Goal: Transaction & Acquisition: Book appointment/travel/reservation

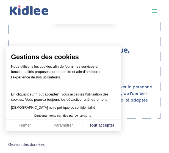
scroll to position [576, 0]
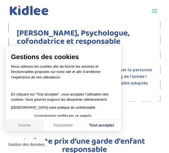
click at [32, 124] on button "Fermer" at bounding box center [24, 125] width 38 height 12
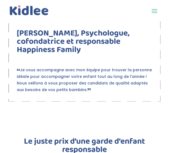
click at [154, 13] on span at bounding box center [154, 10] width 9 height 9
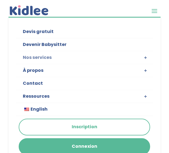
click at [38, 57] on link "Nos services" at bounding box center [84, 57] width 137 height 13
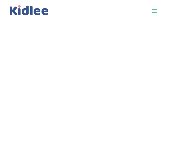
scroll to position [830, 0]
click at [154, 121] on div "<br />" at bounding box center [84, 106] width 169 height 170
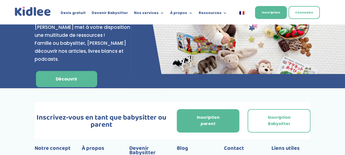
scroll to position [2315, 0]
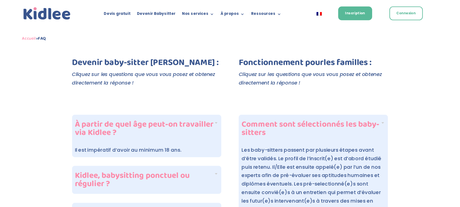
scroll to position [72, 0]
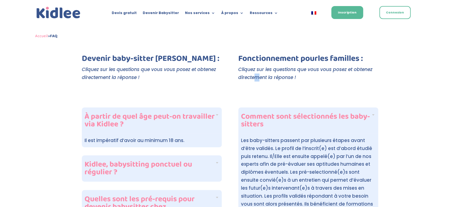
drag, startPoint x: 326, startPoint y: 1, endPoint x: 257, endPoint y: 82, distance: 106.2
click at [257, 82] on div "Fonctionnement pour les familles : Cliquez sur les questions que vous vous pose…" at bounding box center [308, 73] width 140 height 38
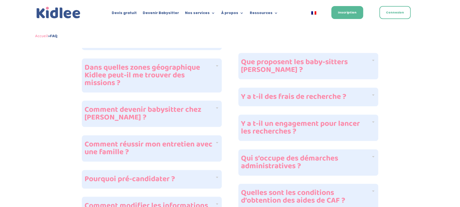
scroll to position [247, 0]
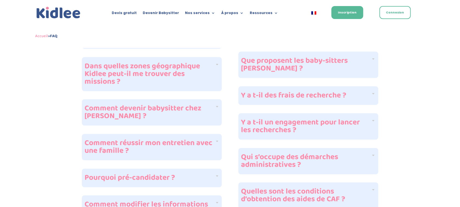
click at [345, 102] on div "Y a t-il des frais de recherche ?" at bounding box center [308, 95] width 140 height 19
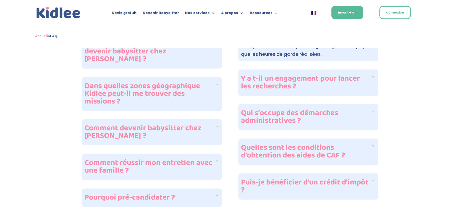
scroll to position [227, 0]
click at [345, 82] on div "Y a t-il un engagement pour lancer les recherches ?" at bounding box center [308, 82] width 140 height 26
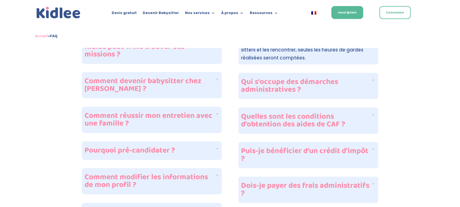
scroll to position [274, 0]
click at [345, 82] on h4 "Qui s’occupe des démarches administratives ?" at bounding box center [306, 85] width 130 height 15
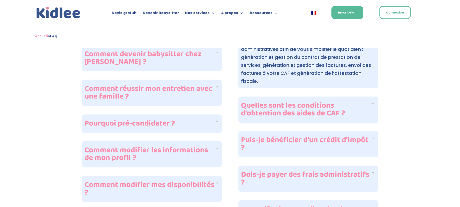
scroll to position [302, 0]
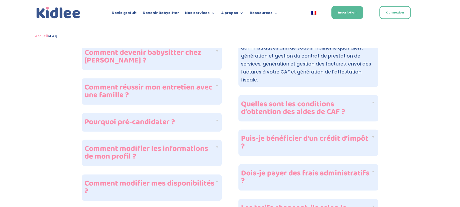
click at [345, 102] on h4 "Quelles sont les conditions d’obtention des aides de CAF ?" at bounding box center [306, 107] width 130 height 15
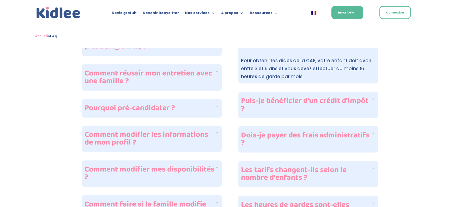
scroll to position [316, 0]
click at [345, 103] on h4 "Puis-je bénéficier d’un crédit d’impôt ?" at bounding box center [306, 104] width 130 height 15
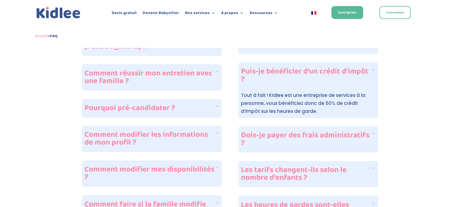
click at [345, 121] on div "FAQ : Foire aux questions Devenir baby-sitter Kidlee : Cliquez sur les question…" at bounding box center [230, 136] width 460 height 811
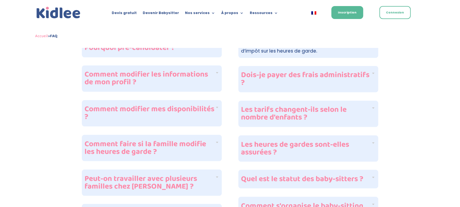
scroll to position [376, 0]
click at [345, 80] on h4 "Dois-je payer des frais administratifs ?" at bounding box center [306, 79] width 130 height 15
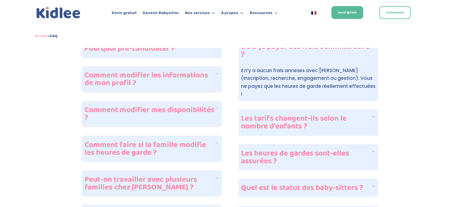
scroll to position [384, 0]
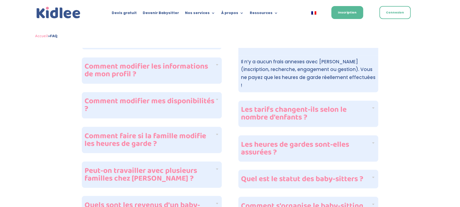
click at [345, 106] on h4 "Les tarifs changent-ils selon le nombre d'enfants ?" at bounding box center [306, 113] width 130 height 15
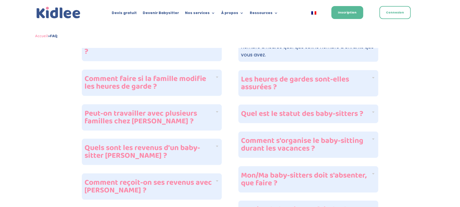
scroll to position [440, 0]
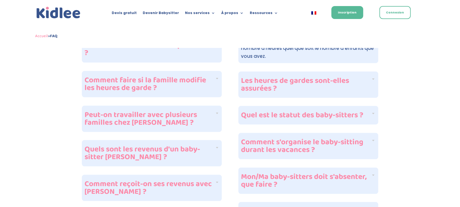
click at [345, 86] on h4 "Les heures de gardes sont-elles assurées ?" at bounding box center [306, 84] width 130 height 15
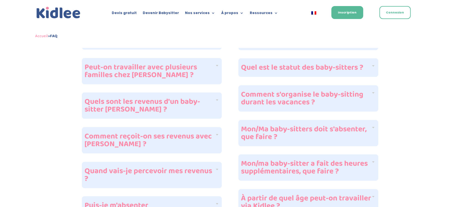
scroll to position [487, 0]
click at [345, 96] on h4 "Comment s'organise le baby-sitting durant les vacances ?" at bounding box center [306, 98] width 130 height 15
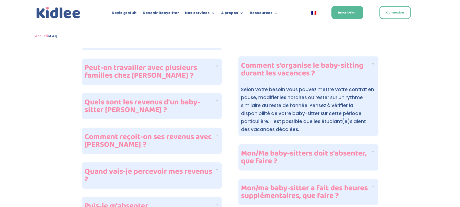
click at [345, 66] on h4 "Comment s'organise le baby-sitting durant les vacances ?" at bounding box center [306, 69] width 130 height 15
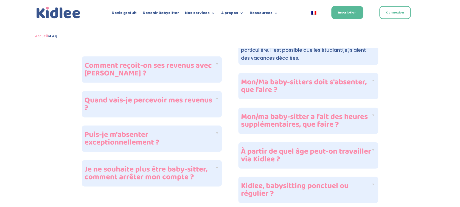
scroll to position [572, 0]
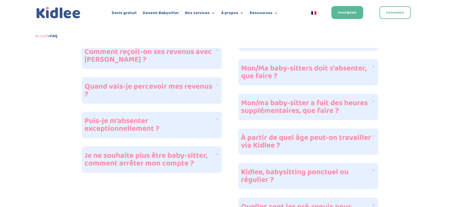
click at [345, 71] on h4 "Mon/Ma baby-sitters doit s'absenter, que faire ?" at bounding box center [306, 72] width 130 height 15
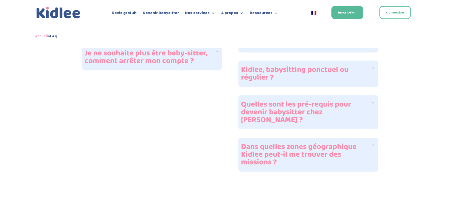
scroll to position [676, 0]
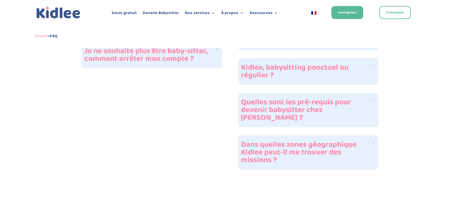
click at [345, 109] on h4 "Quelles sont les pré-requis pour devenir babysitter chez Kidlee ?" at bounding box center [306, 109] width 130 height 23
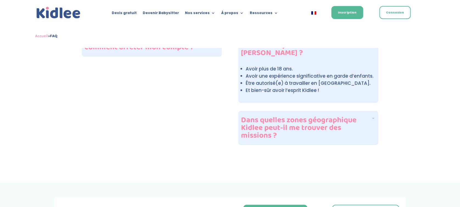
scroll to position [687, 0]
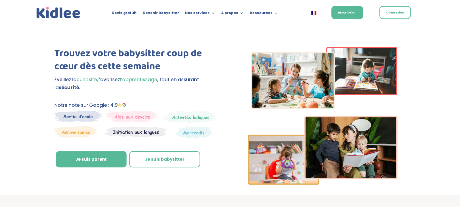
click at [132, 9] on ul "Devis gratuit Devenir Babysitter Nos services Garde ludique Aide aux devoirs La…" at bounding box center [195, 13] width 172 height 8
click at [130, 13] on link "Devis gratuit" at bounding box center [124, 14] width 25 height 6
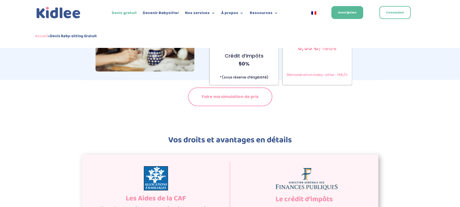
scroll to position [593, 0]
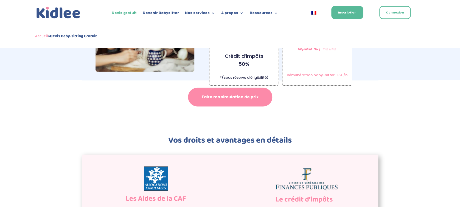
click at [246, 90] on link "Faire ma simulation de prix" at bounding box center [230, 97] width 84 height 19
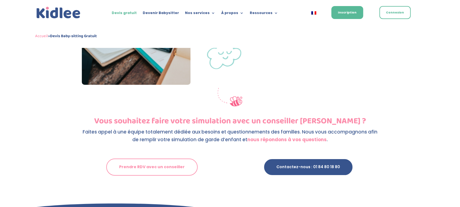
scroll to position [964, 0]
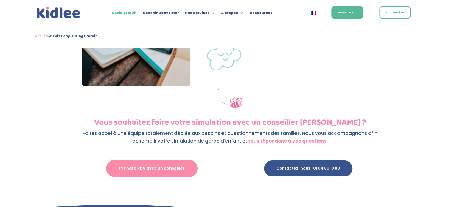
click at [147, 160] on link "Prendre RDV avec un conseiller" at bounding box center [151, 168] width 91 height 17
